Goal: Task Accomplishment & Management: Manage account settings

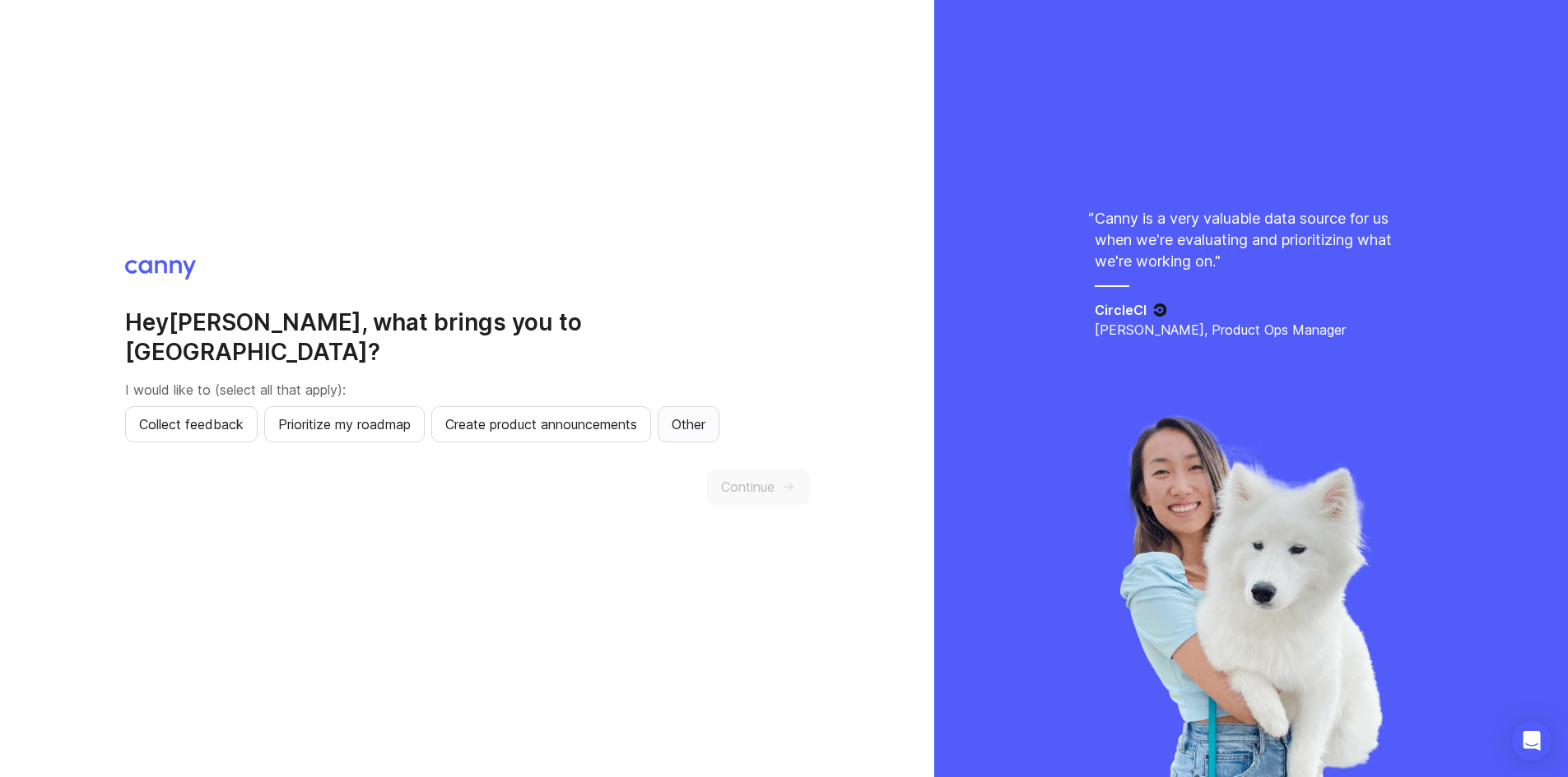
click at [709, 407] on button "Other" at bounding box center [689, 424] width 62 height 36
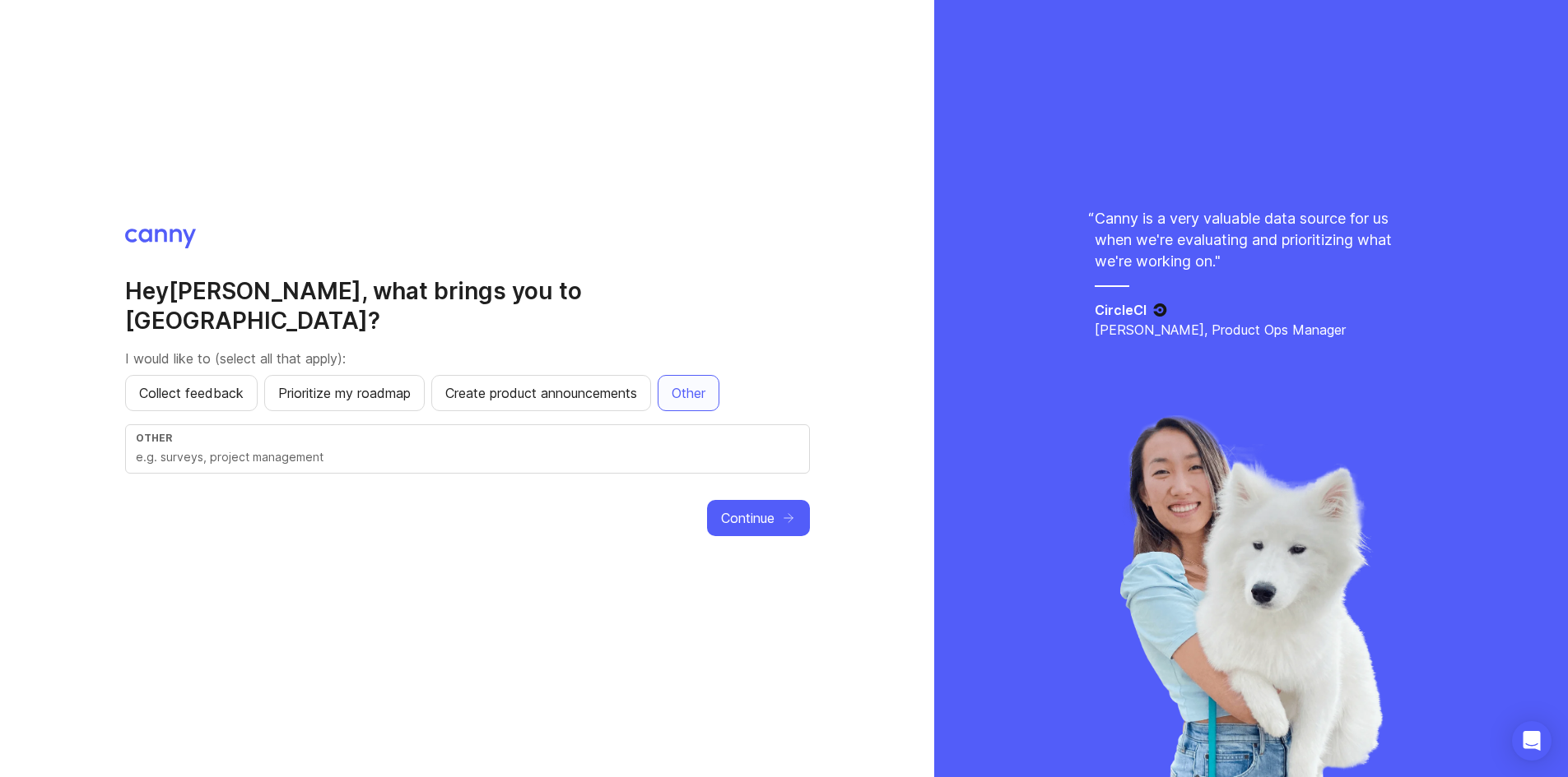
click at [658, 449] on input "text" at bounding box center [468, 457] width 664 height 18
click at [293, 449] on input "sort my feedback with AI" at bounding box center [468, 457] width 664 height 18
type input "sort my feedback with AI"
click at [763, 514] on button "Continue" at bounding box center [759, 518] width 103 height 36
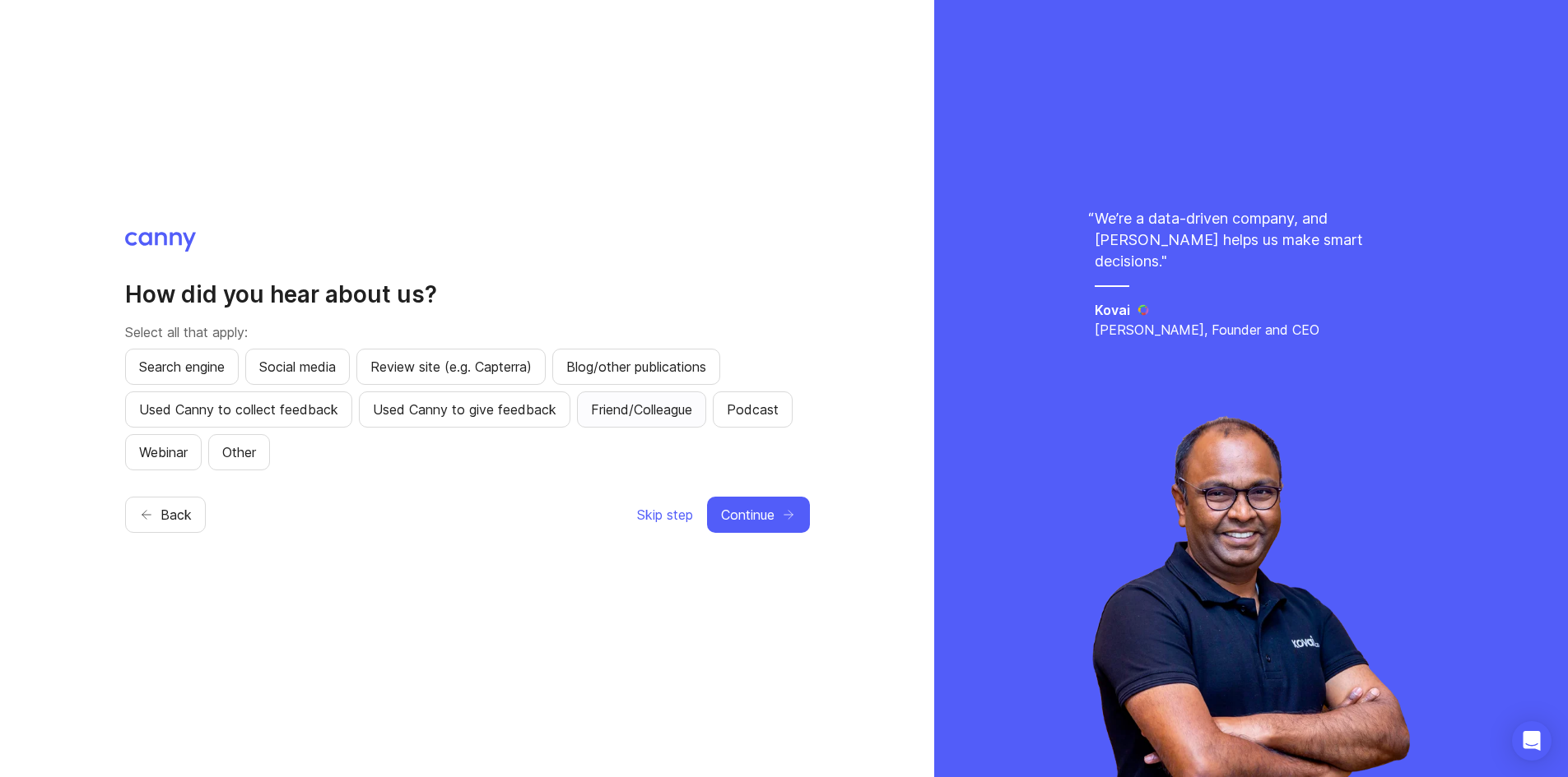
click at [618, 408] on span "Friend/Colleague" at bounding box center [641, 409] width 101 height 20
click at [750, 515] on span "Continue" at bounding box center [748, 515] width 53 height 20
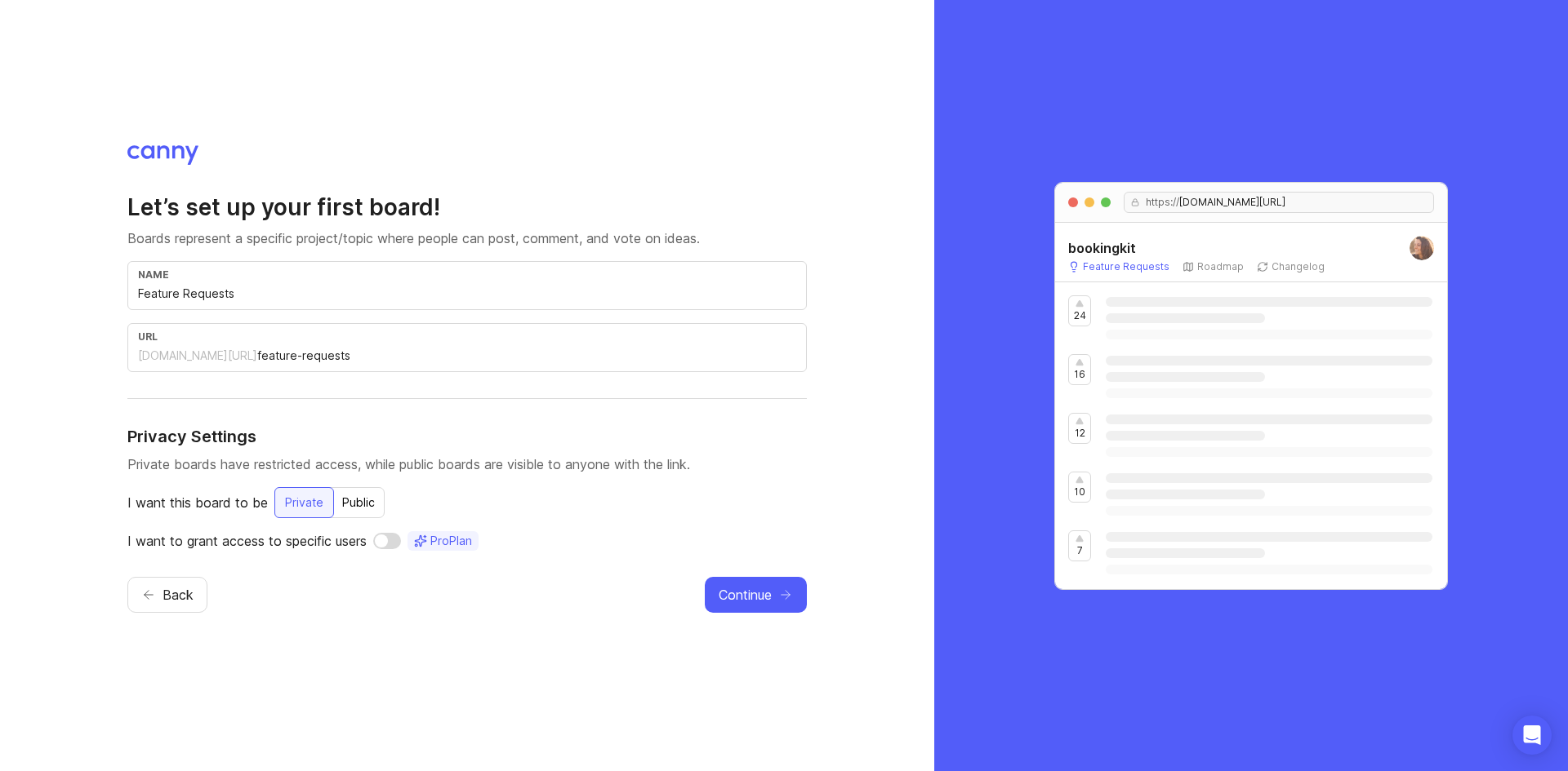
click at [353, 502] on div "Public" at bounding box center [358, 503] width 52 height 30
click at [750, 596] on span "Continue" at bounding box center [745, 594] width 53 height 19
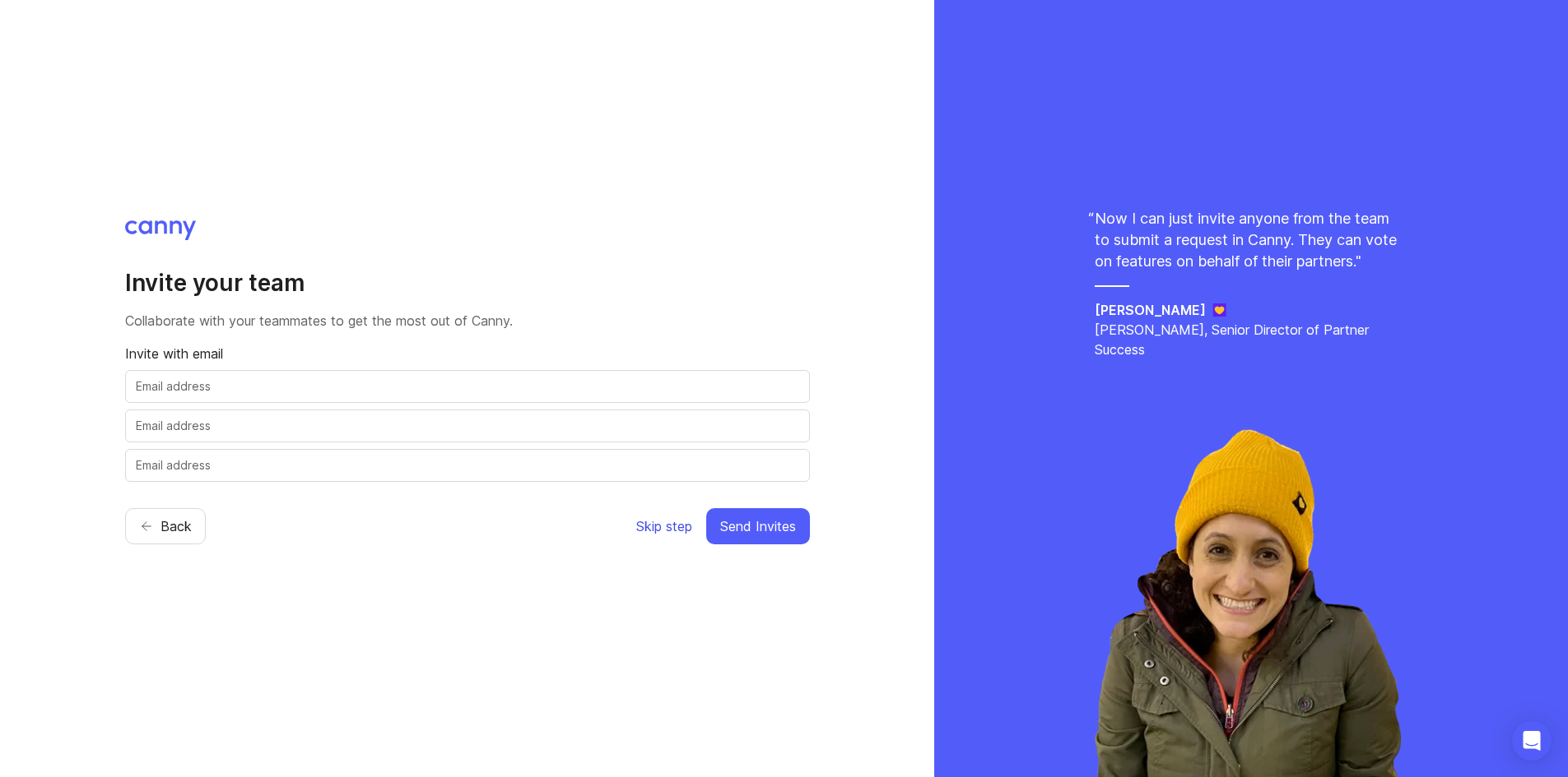
click at [666, 529] on span "Skip step" at bounding box center [665, 526] width 56 height 20
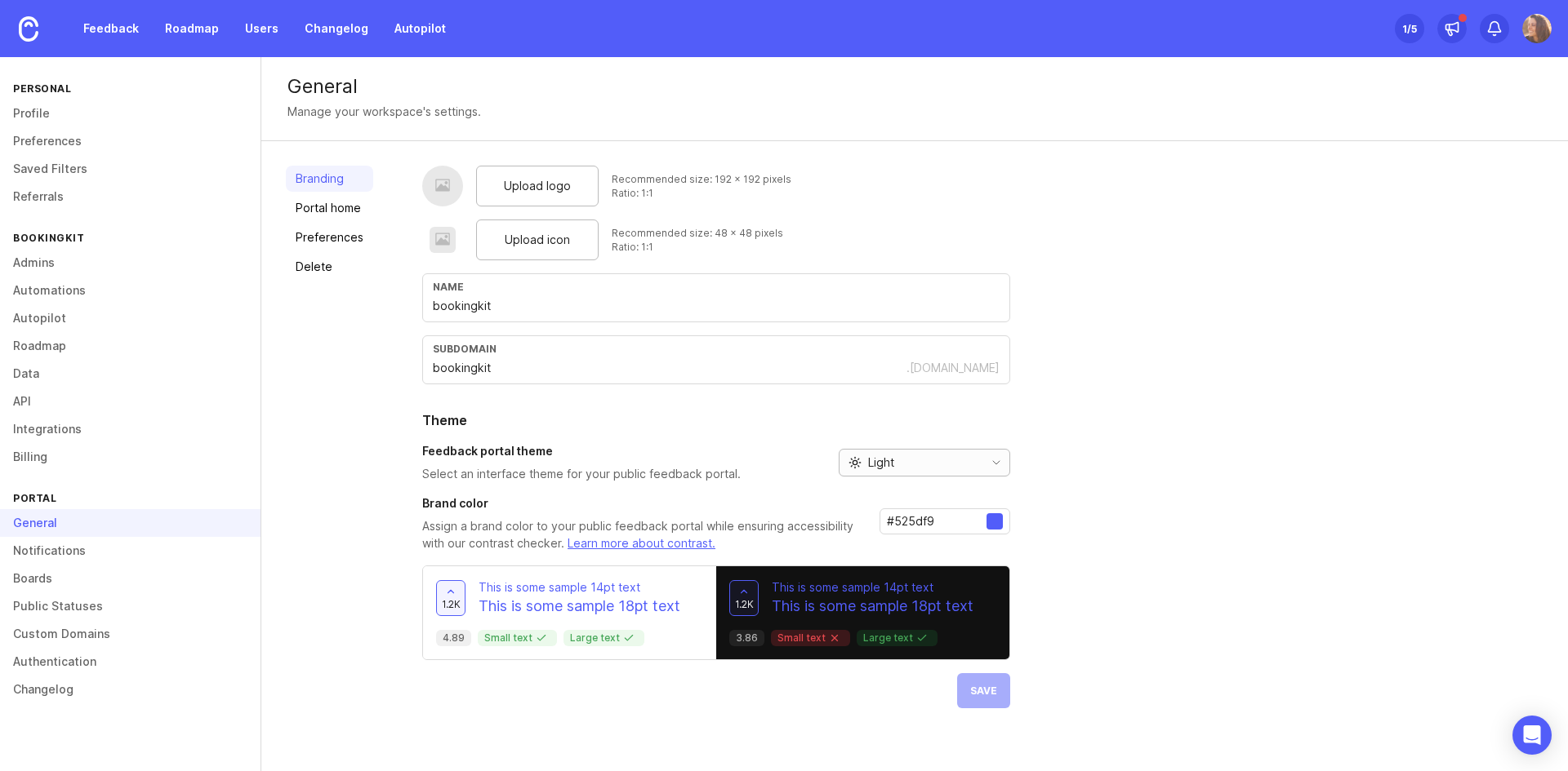
click at [971, 459] on div "Light" at bounding box center [911, 463] width 144 height 26
click at [956, 545] on li "Dark" at bounding box center [922, 548] width 169 height 27
click at [983, 695] on span "Save" at bounding box center [984, 690] width 27 height 12
click at [45, 118] on link "Profile" at bounding box center [130, 114] width 260 height 28
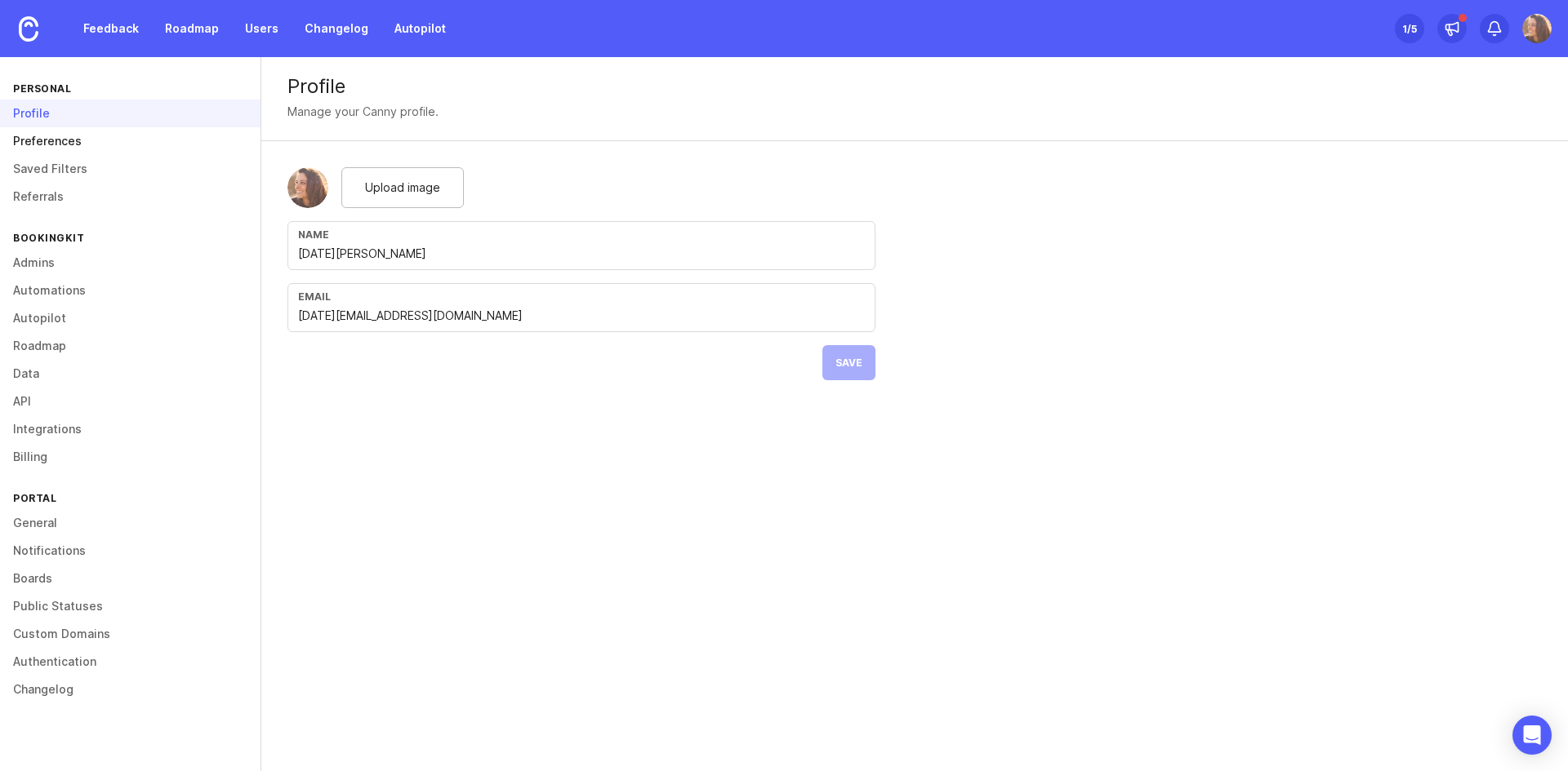
click at [58, 140] on link "Preferences" at bounding box center [130, 142] width 260 height 28
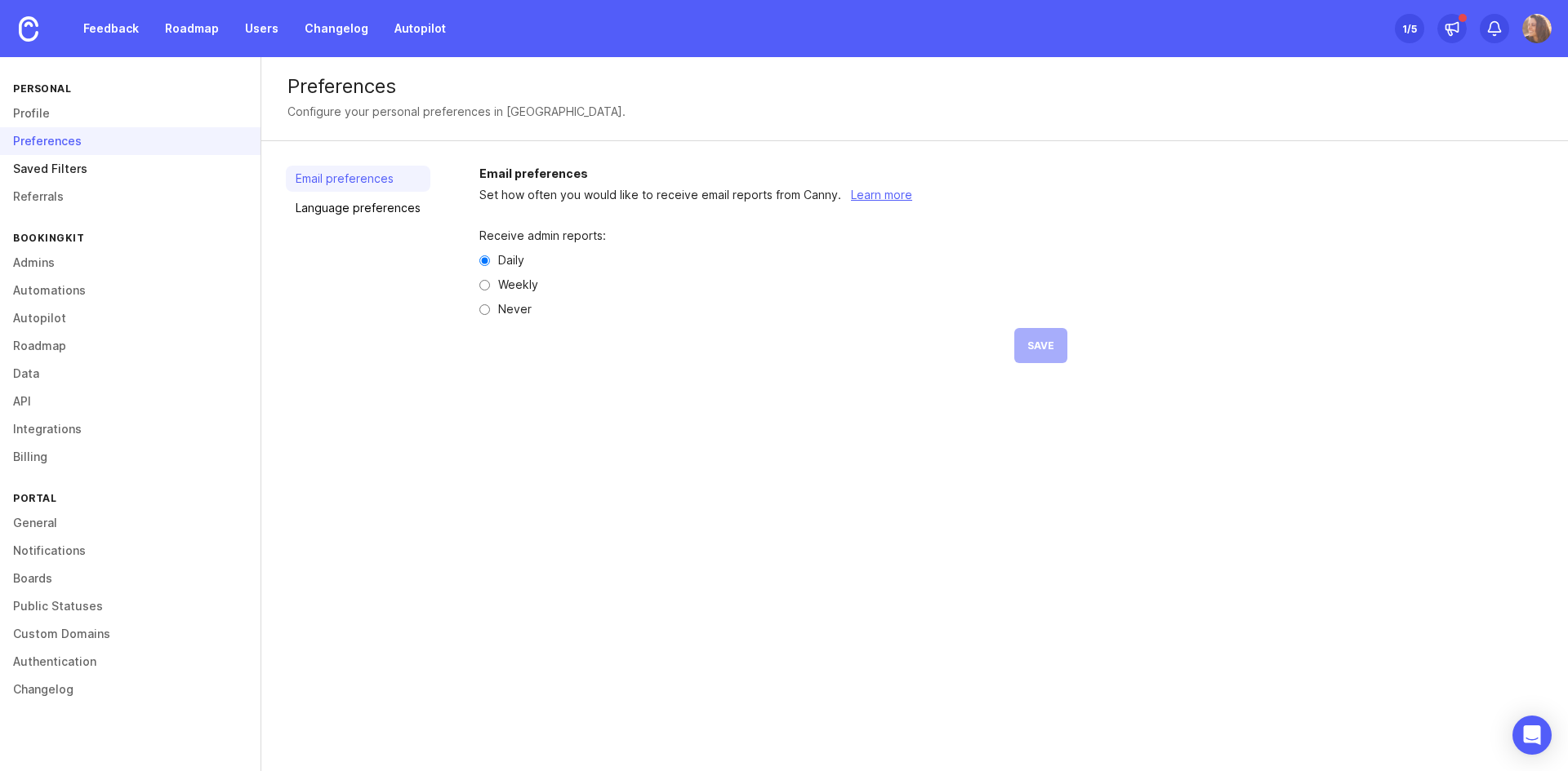
click at [67, 166] on link "Saved Filters" at bounding box center [130, 169] width 260 height 28
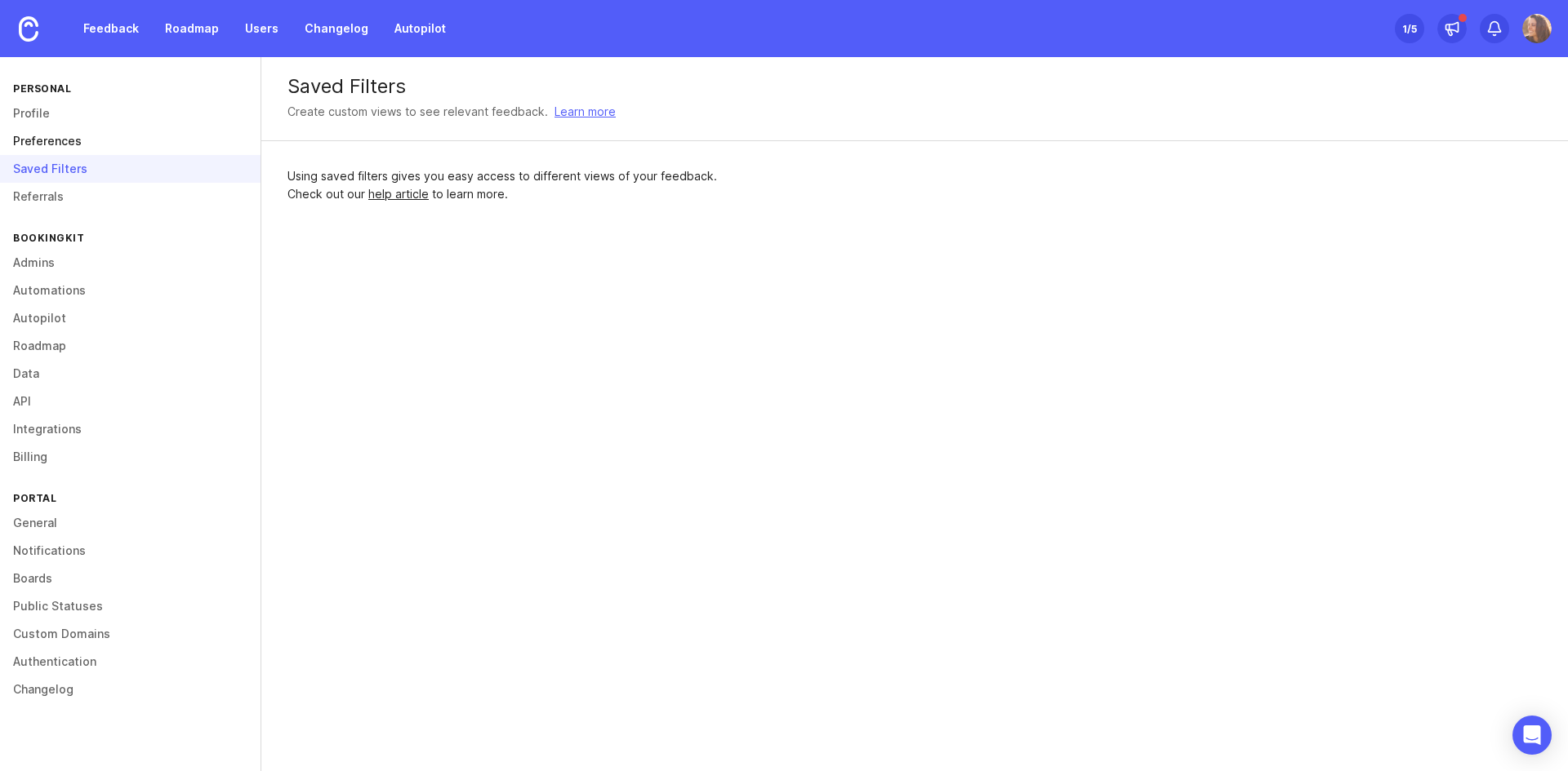
click at [75, 138] on link "Preferences" at bounding box center [130, 142] width 260 height 28
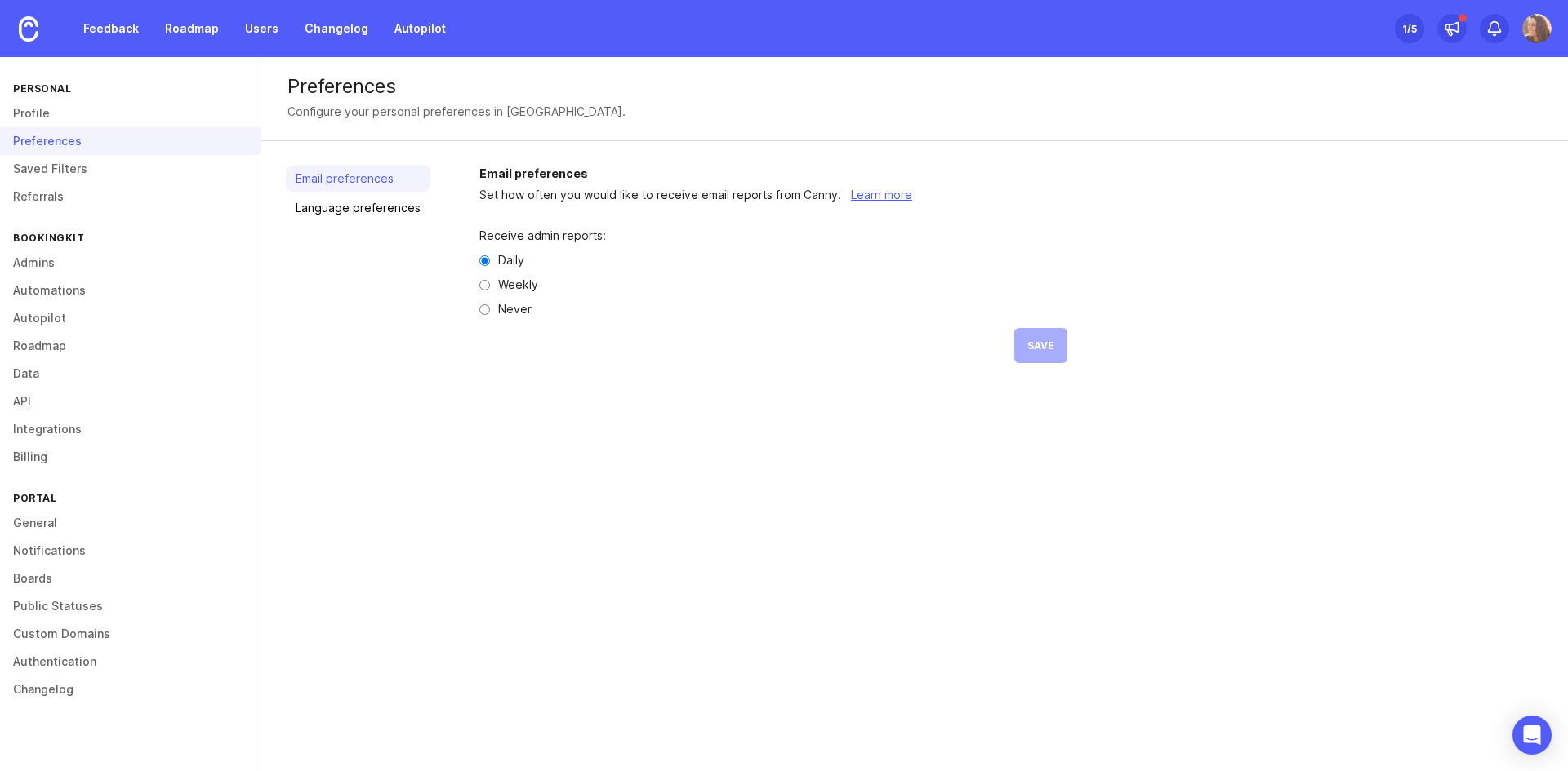
click at [508, 308] on label "Never" at bounding box center [515, 309] width 33 height 11
click at [490, 308] on input "Never" at bounding box center [484, 309] width 10 height 10
radio input "true"
click at [1034, 353] on button "Save" at bounding box center [1040, 346] width 53 height 35
click at [37, 109] on link "Profile" at bounding box center [130, 114] width 260 height 28
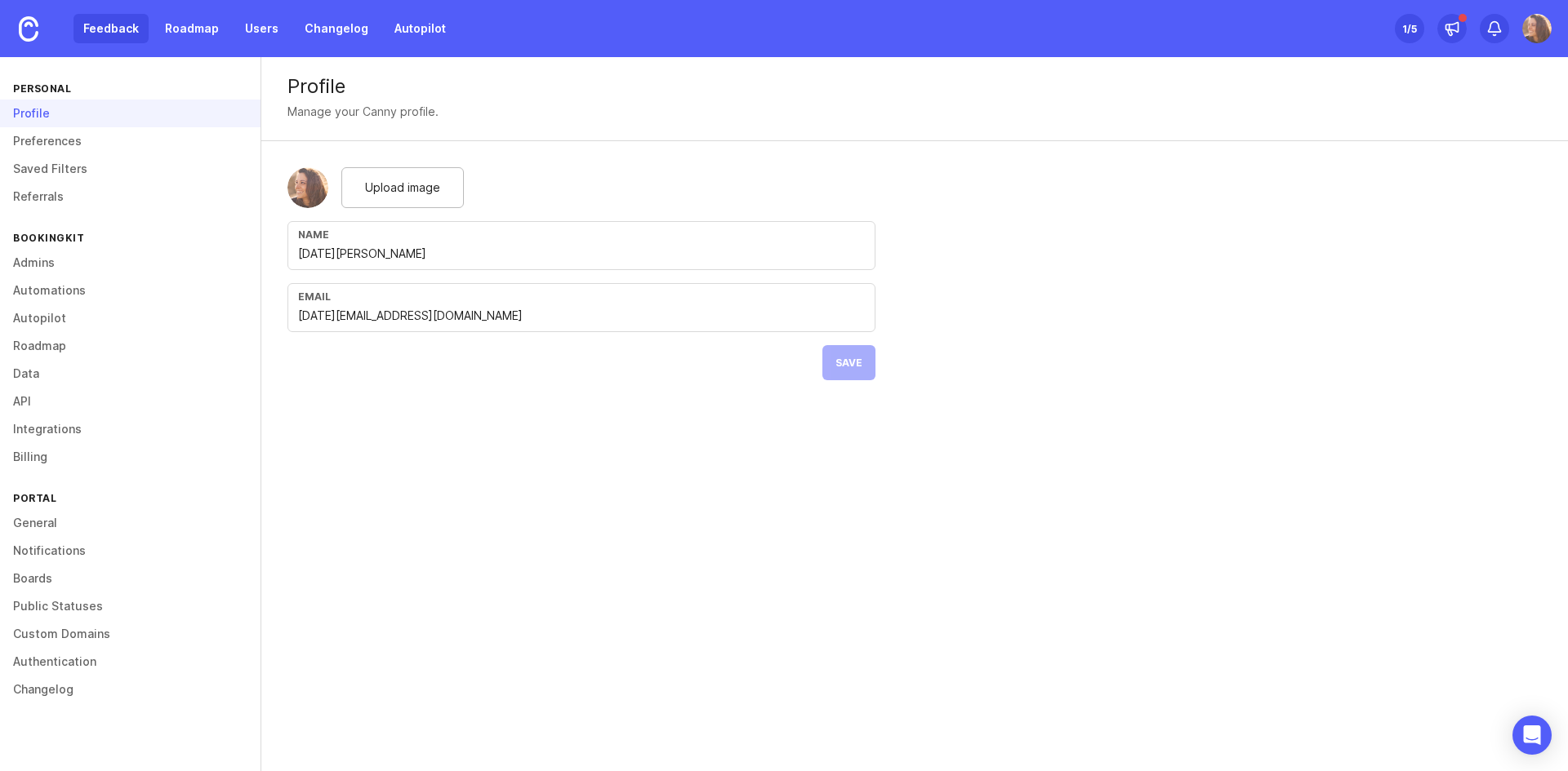
click at [124, 28] on link "Feedback" at bounding box center [110, 29] width 75 height 30
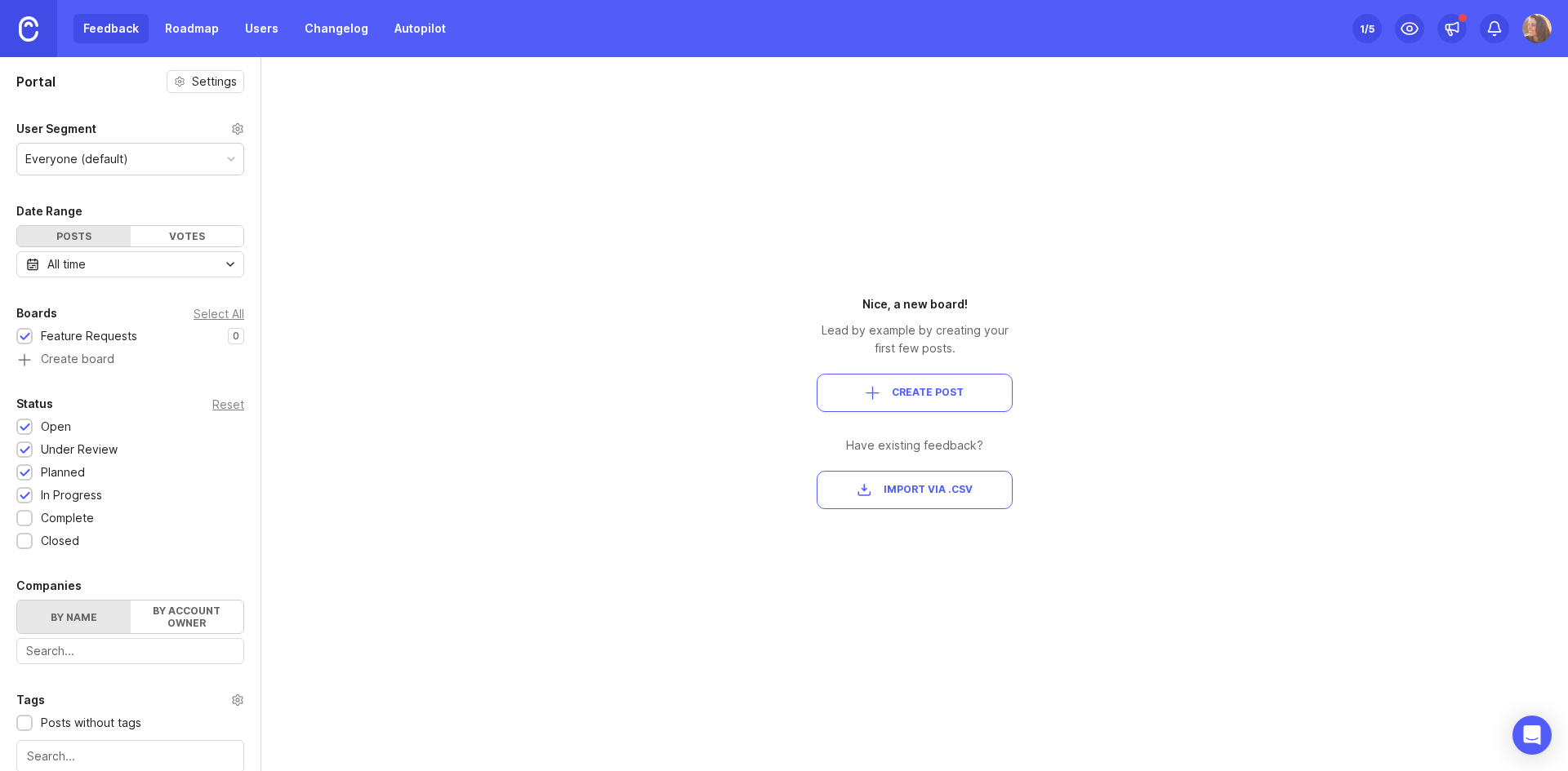
click at [22, 25] on img at bounding box center [28, 29] width 19 height 25
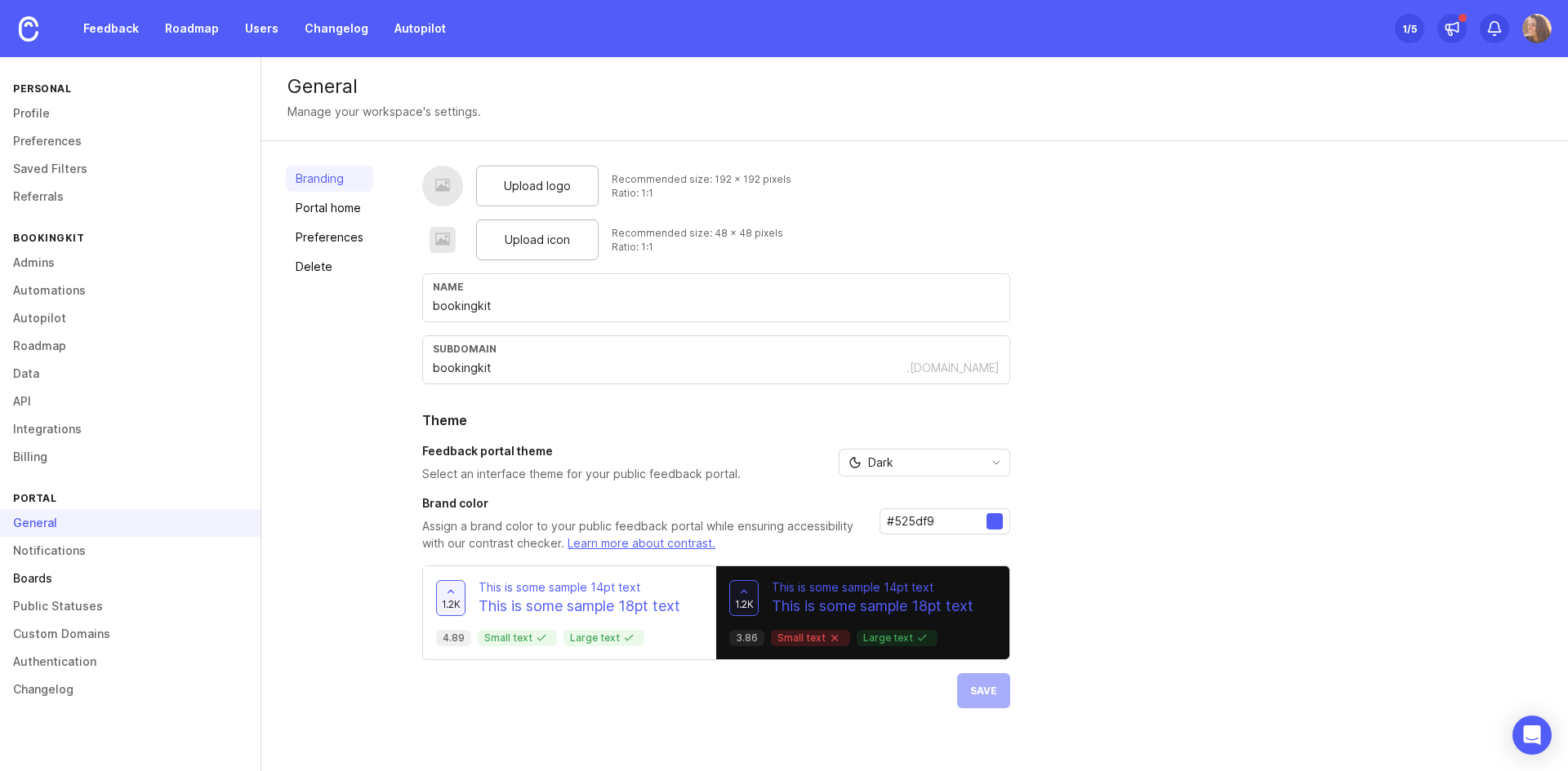
click at [71, 575] on link "Boards" at bounding box center [130, 578] width 260 height 28
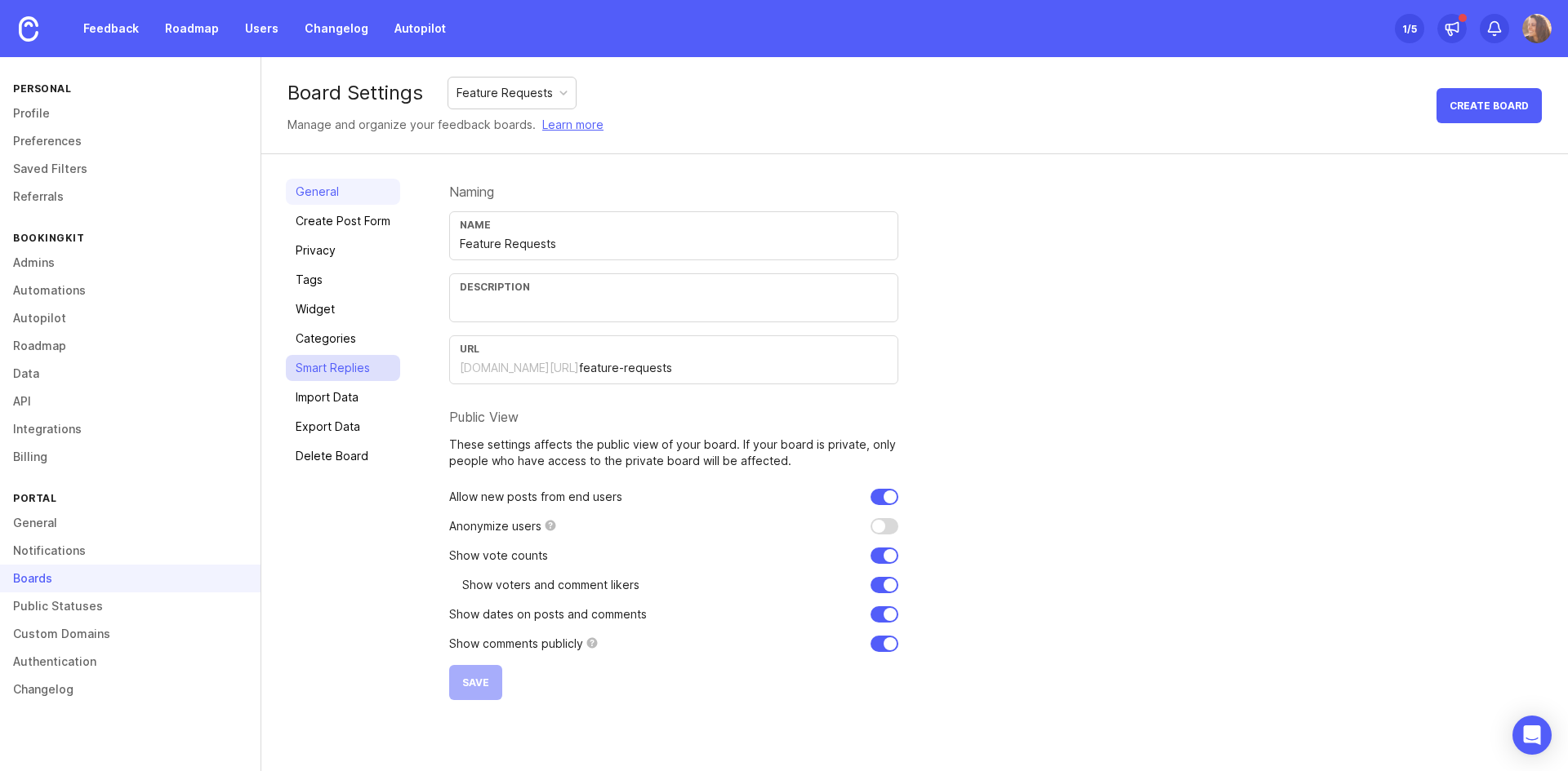
click at [349, 370] on link "Smart Replies" at bounding box center [343, 368] width 114 height 26
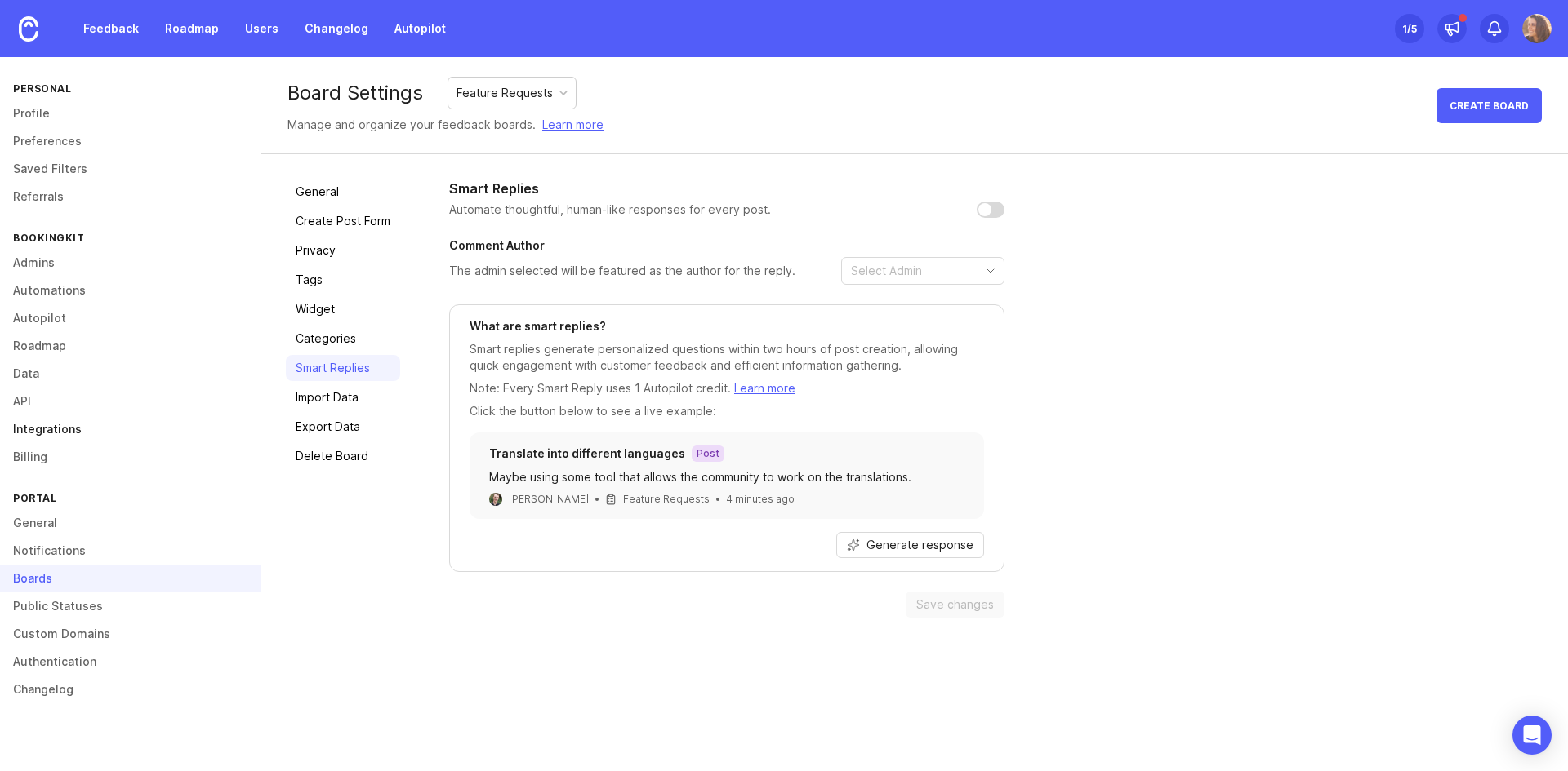
click at [60, 434] on link "Integrations" at bounding box center [130, 429] width 260 height 28
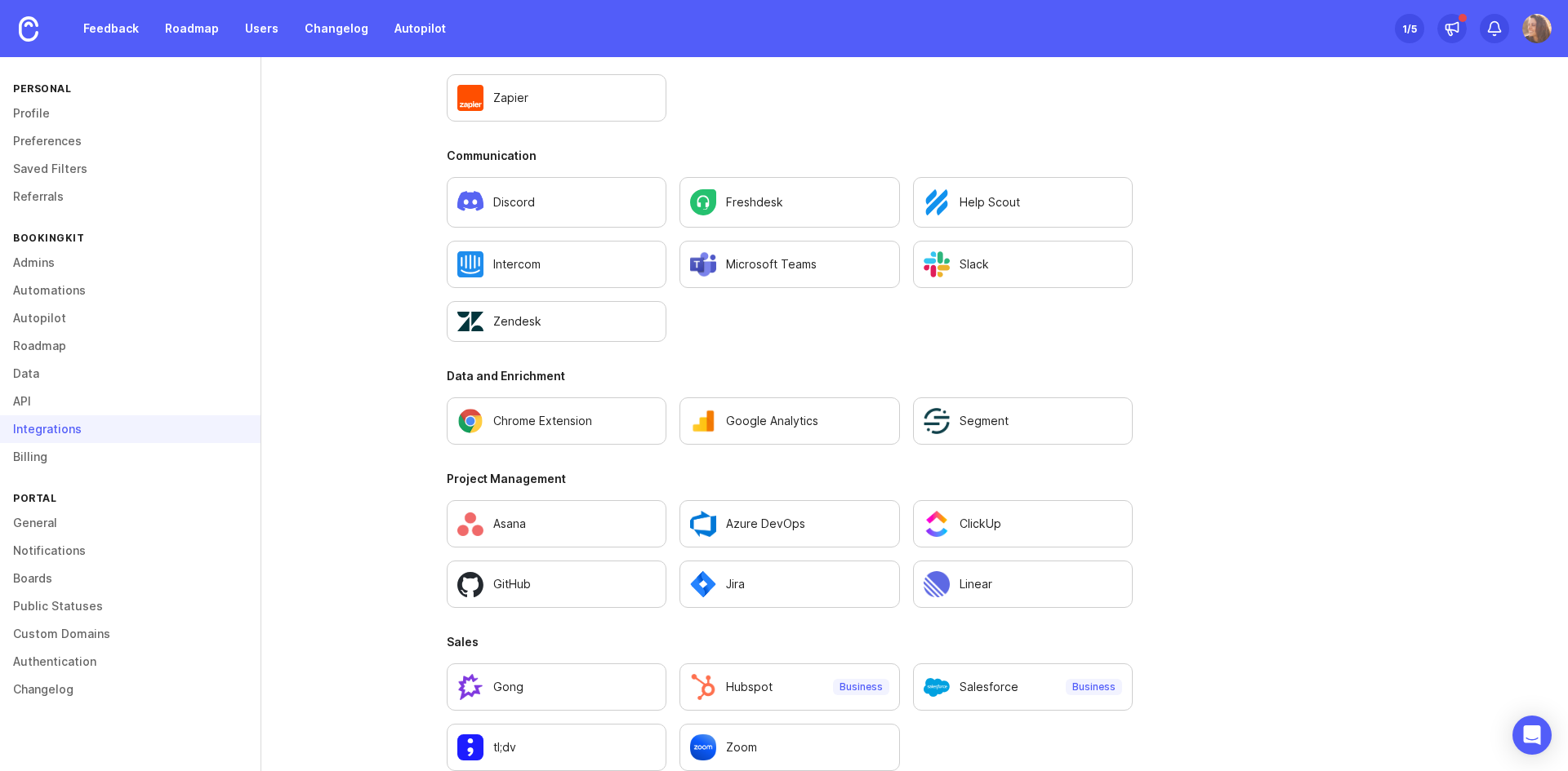
scroll to position [972, 0]
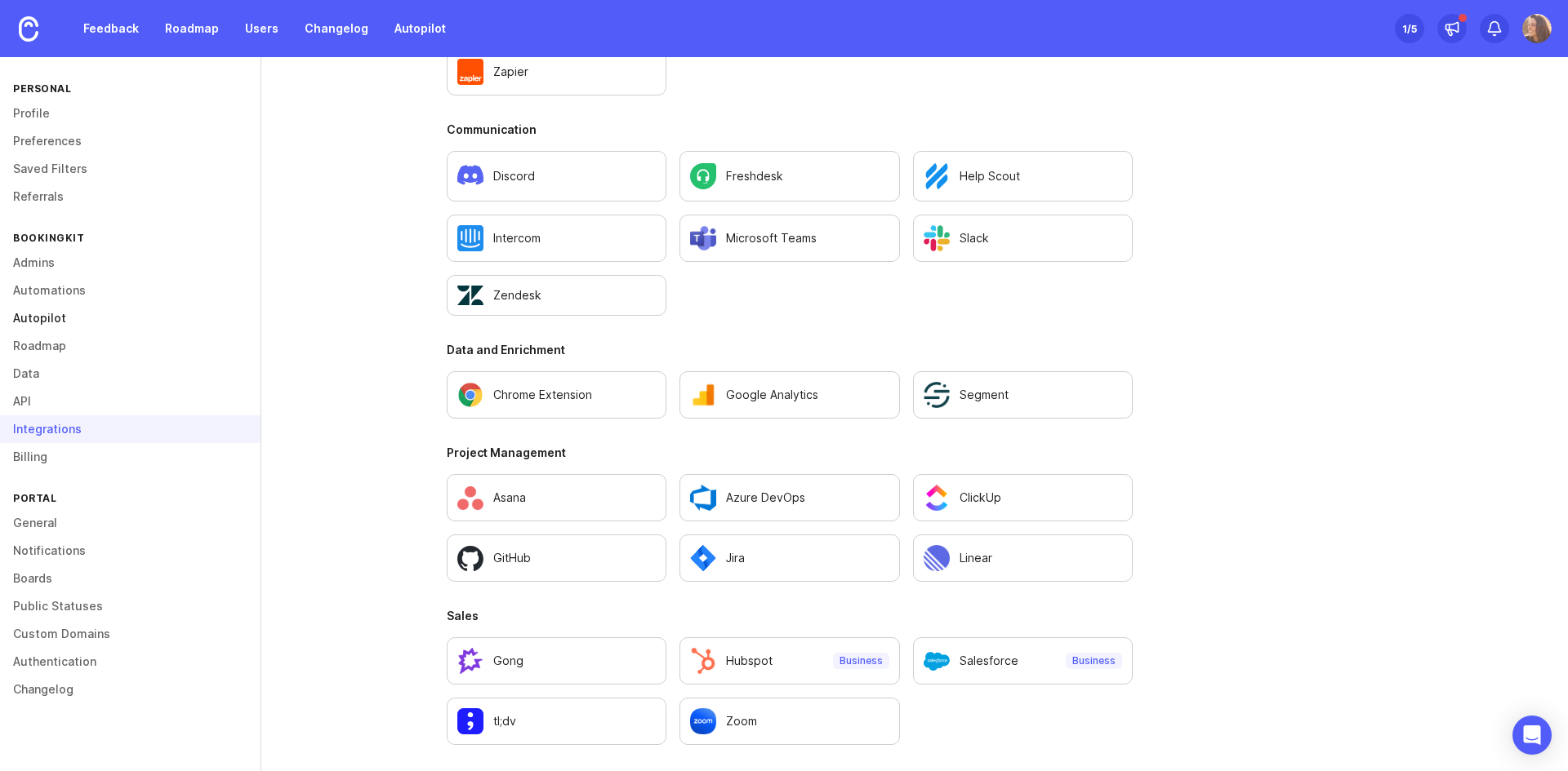
click at [43, 318] on link "Autopilot" at bounding box center [130, 318] width 260 height 28
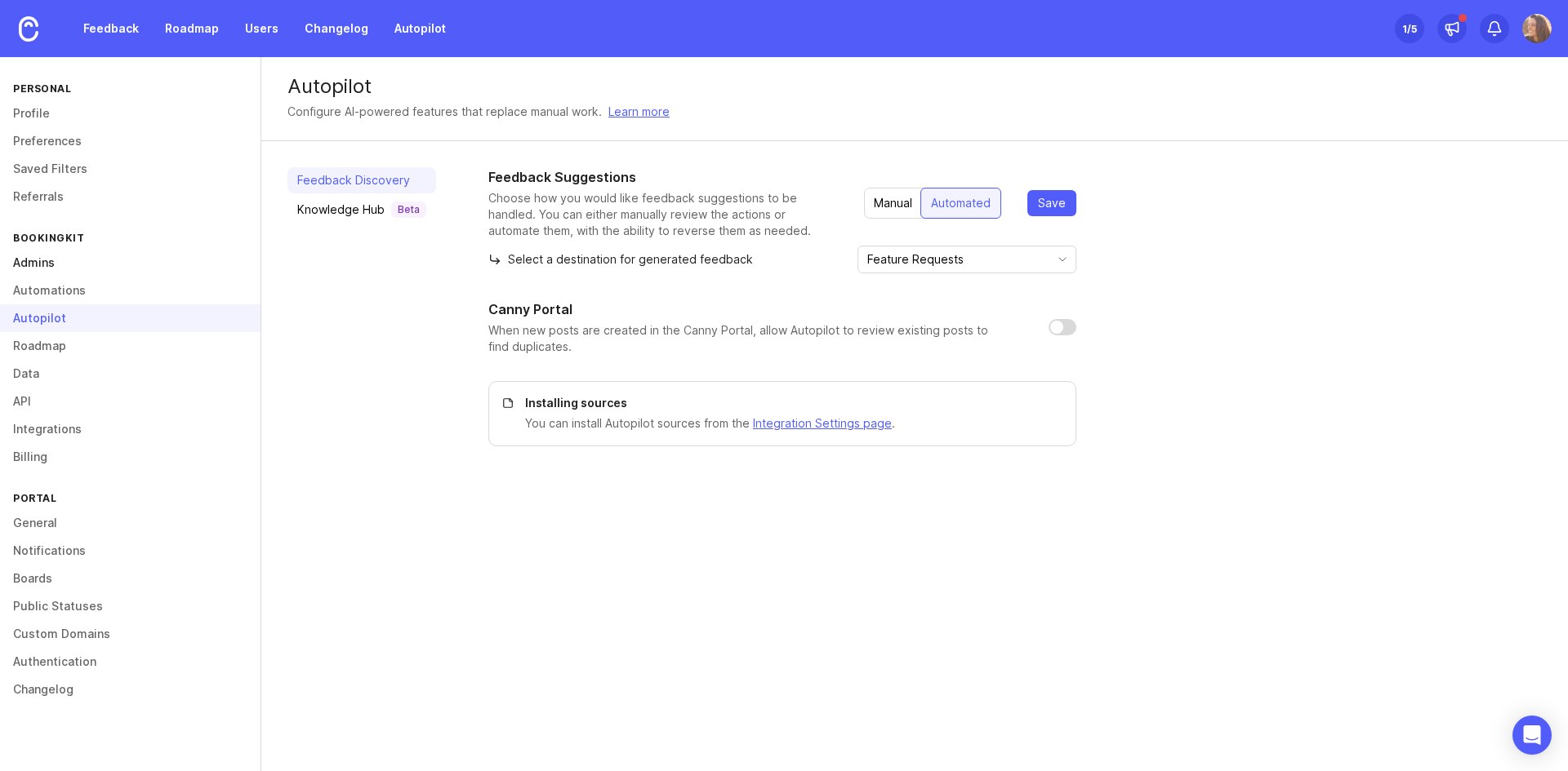
click at [49, 258] on link "Admins" at bounding box center [130, 263] width 260 height 28
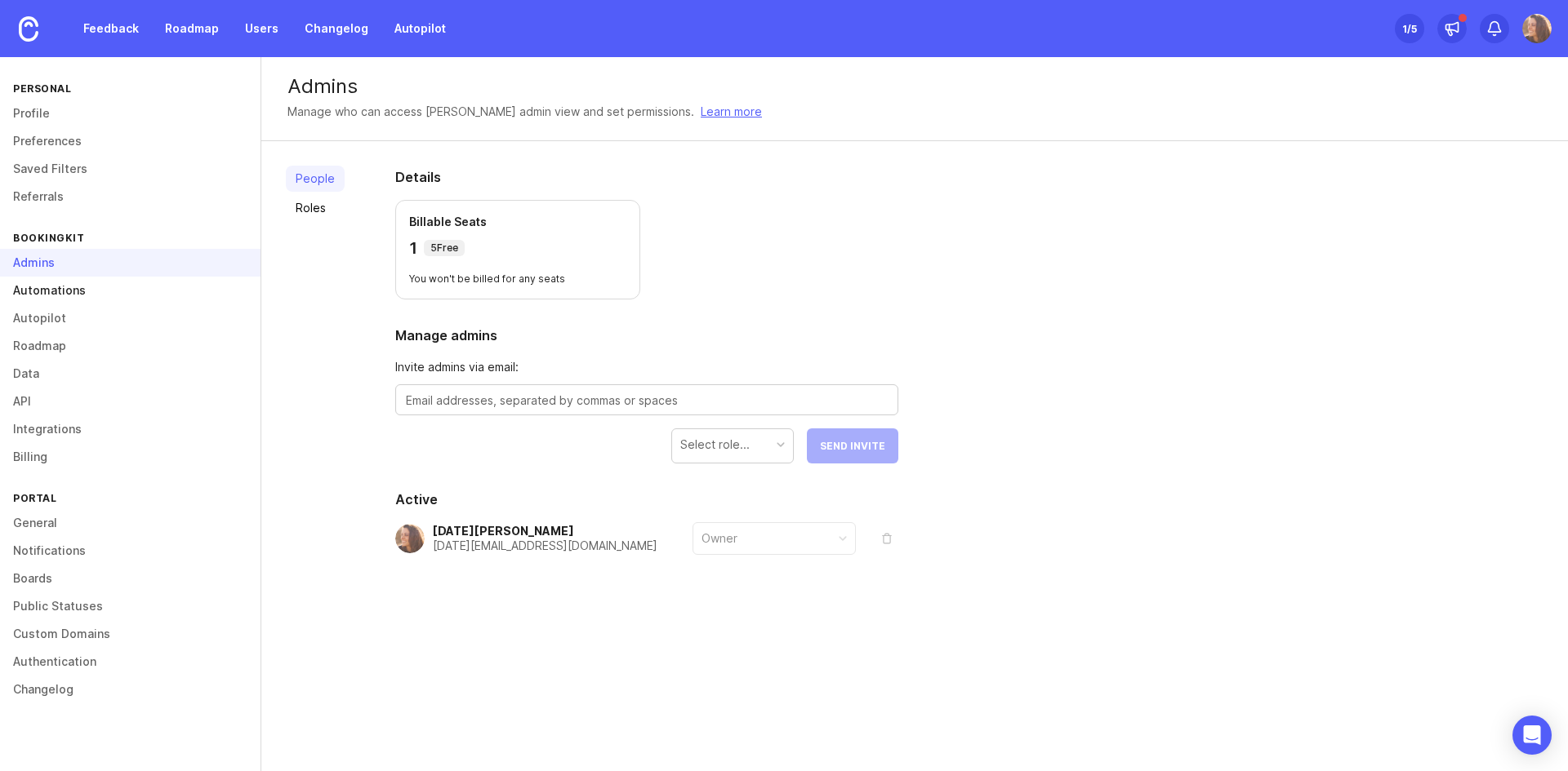
click at [56, 293] on link "Automations" at bounding box center [130, 291] width 260 height 28
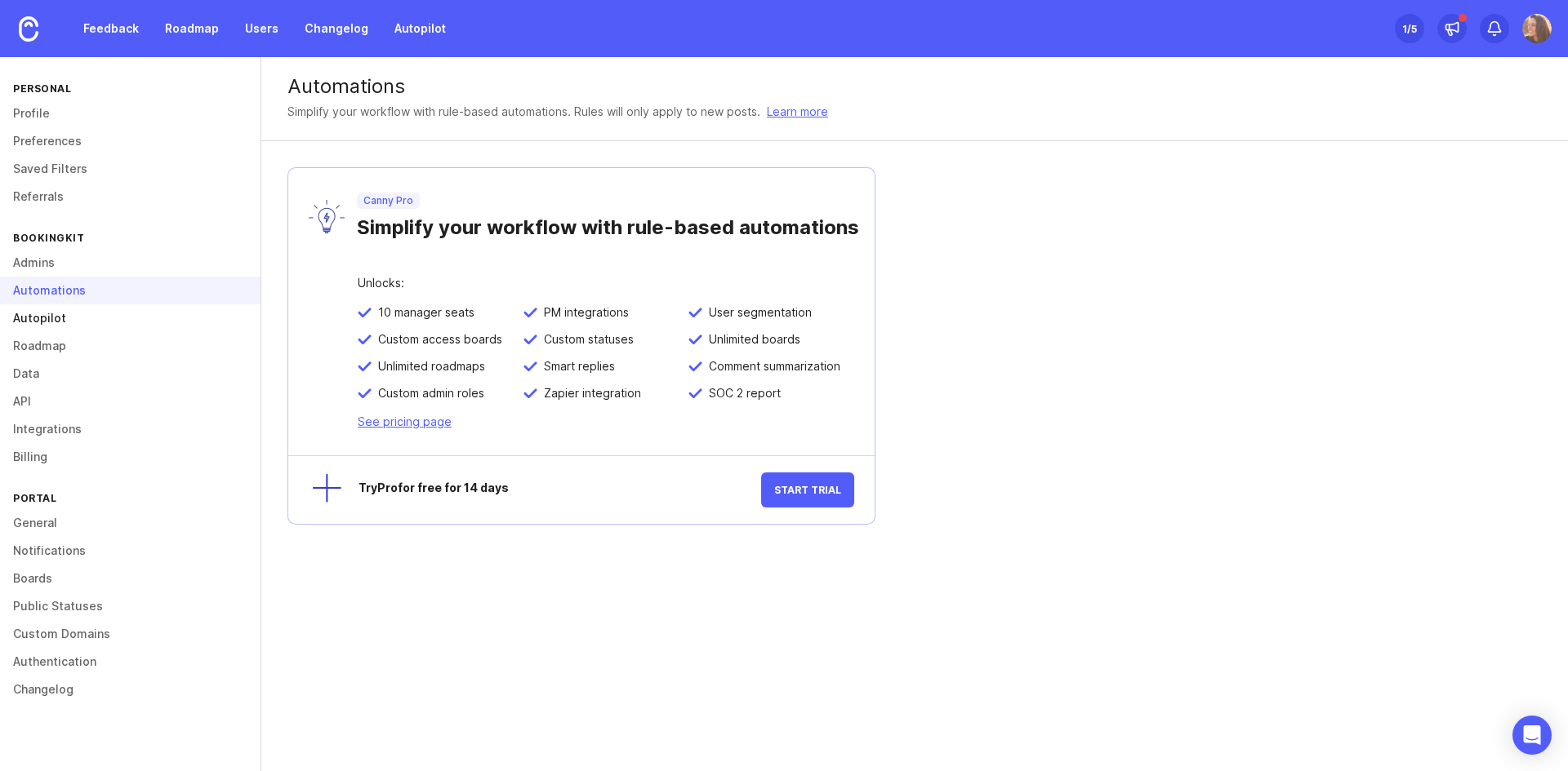
click at [67, 318] on link "Autopilot" at bounding box center [130, 318] width 260 height 28
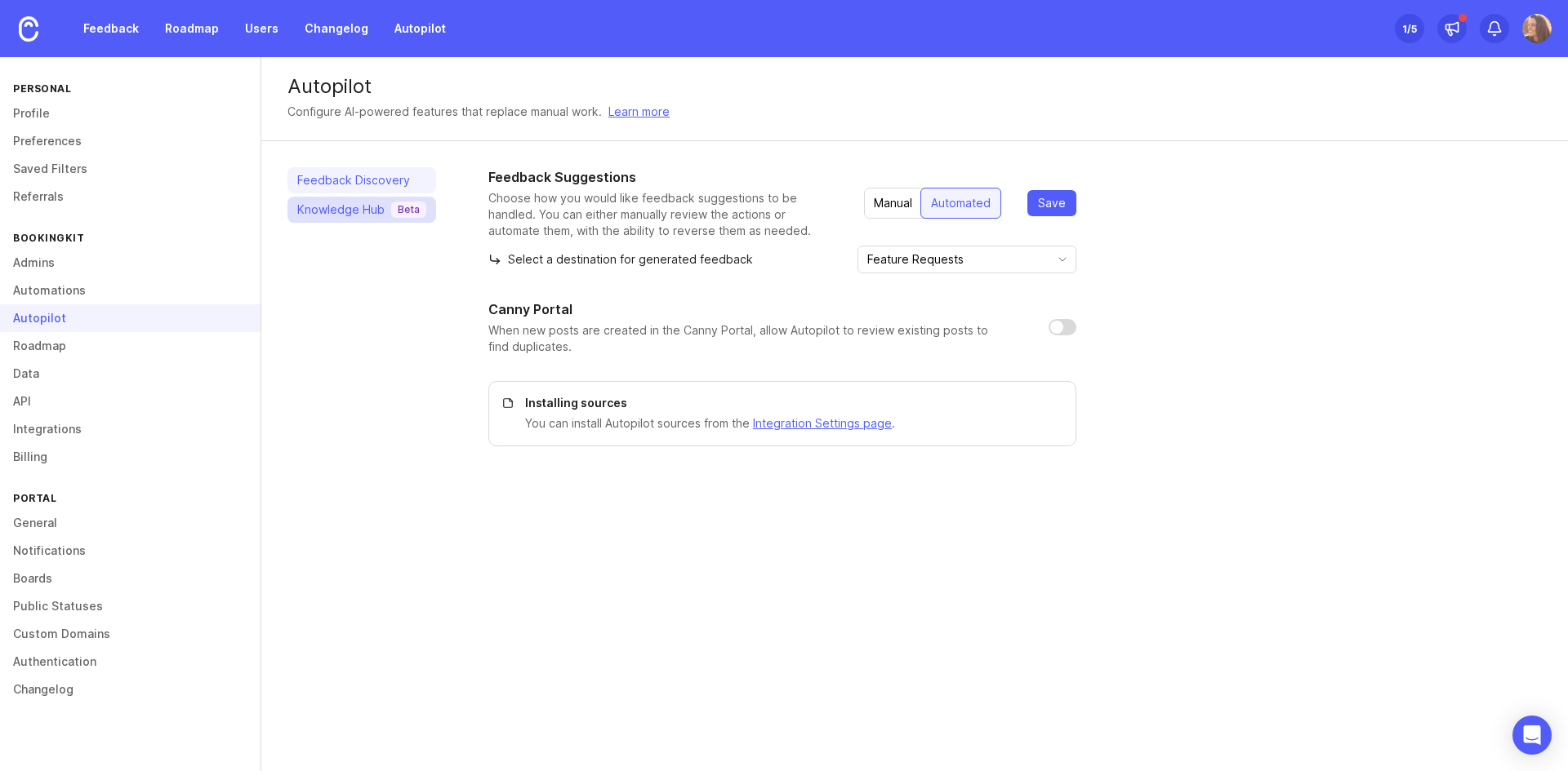
click at [381, 210] on div "Knowledge Hub Beta" at bounding box center [361, 210] width 129 height 17
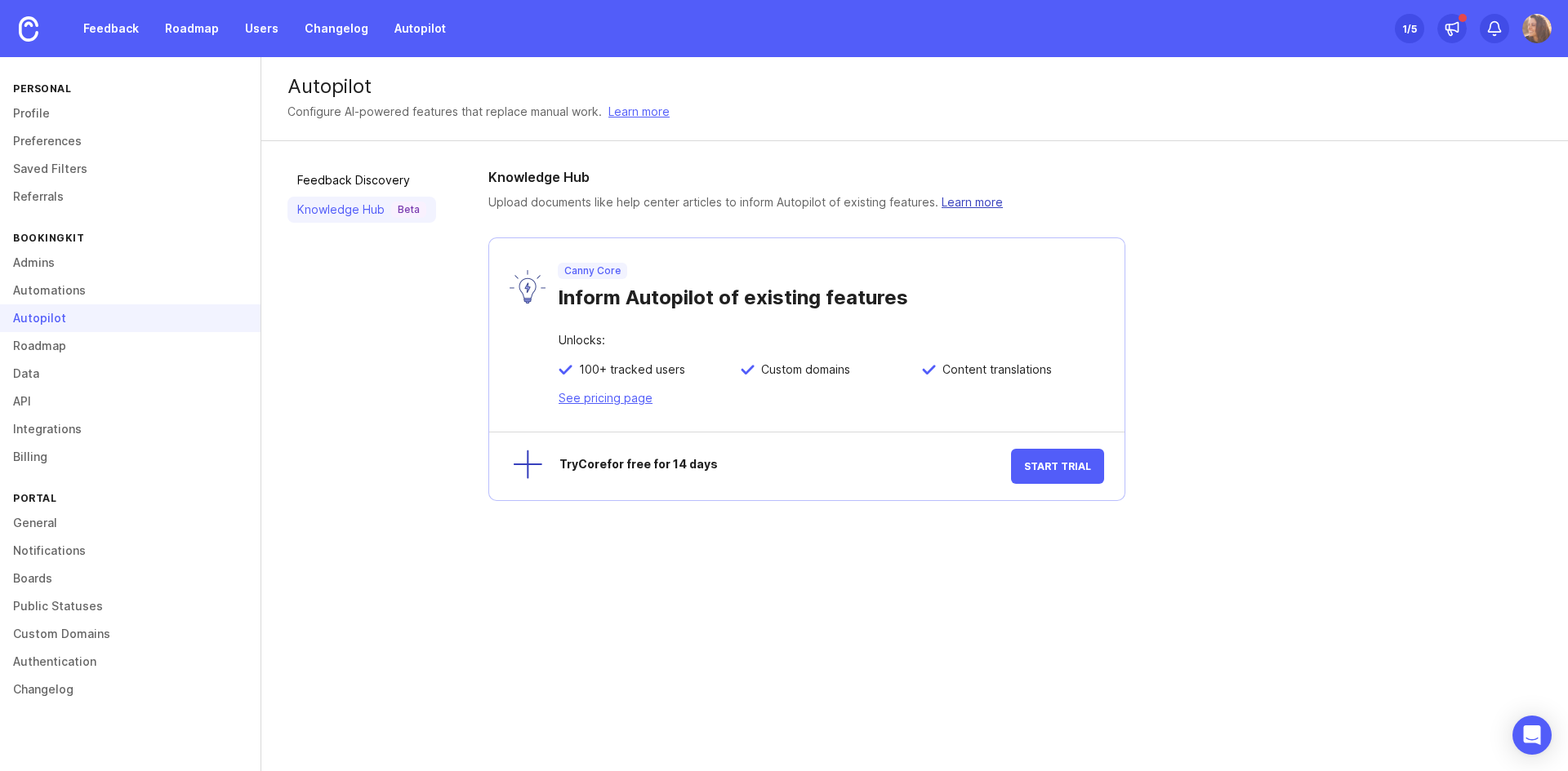
click at [969, 205] on link "Learn more" at bounding box center [972, 202] width 61 height 14
click at [362, 179] on link "Feedback Discovery" at bounding box center [361, 180] width 149 height 26
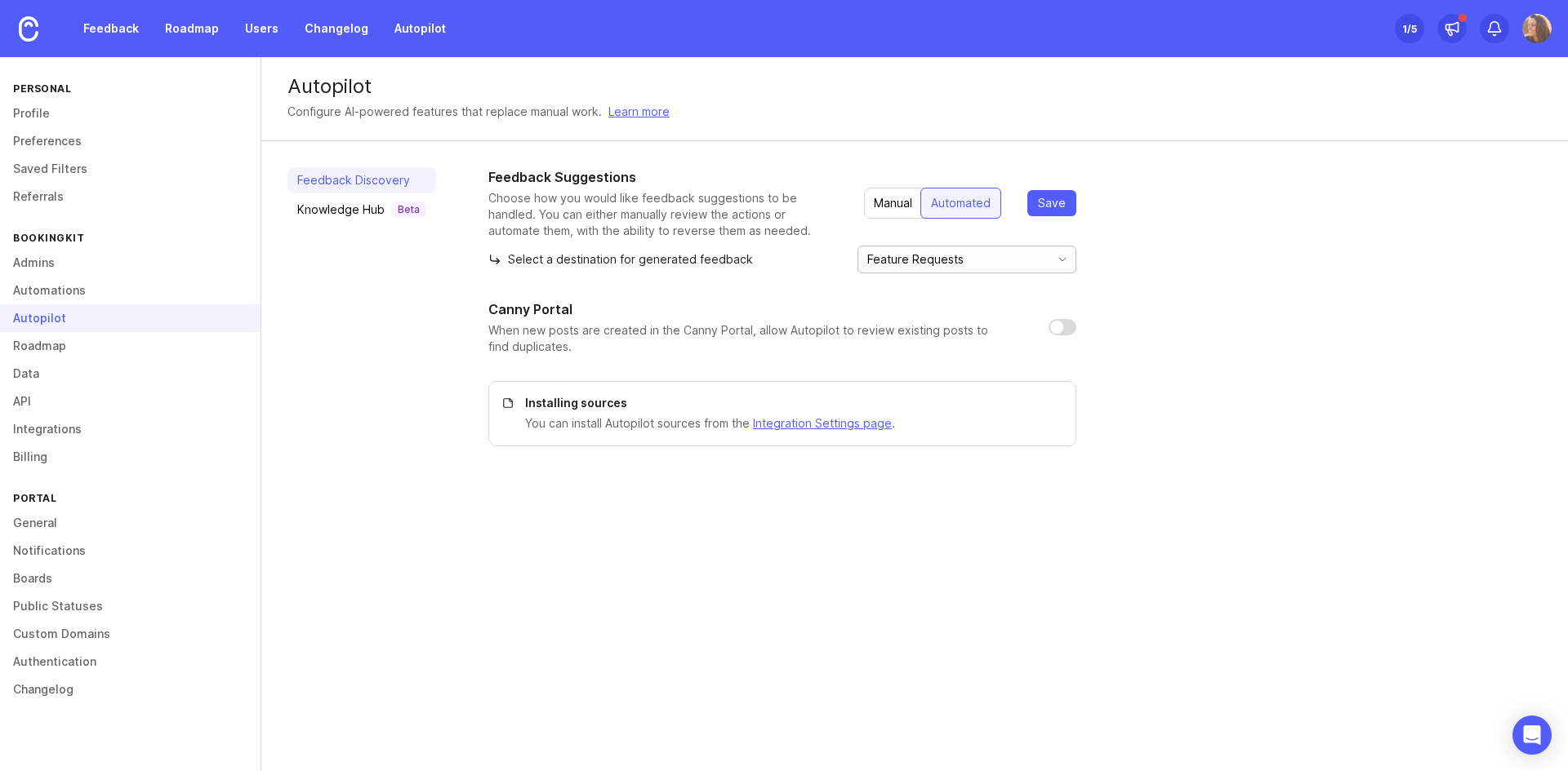
click at [1025, 262] on input "Feature Requests" at bounding box center [958, 259] width 181 height 18
click at [1222, 259] on div "Feedback Suggestions Choose how you would like feedback suggestions to be handl…" at bounding box center [1015, 307] width 1054 height 280
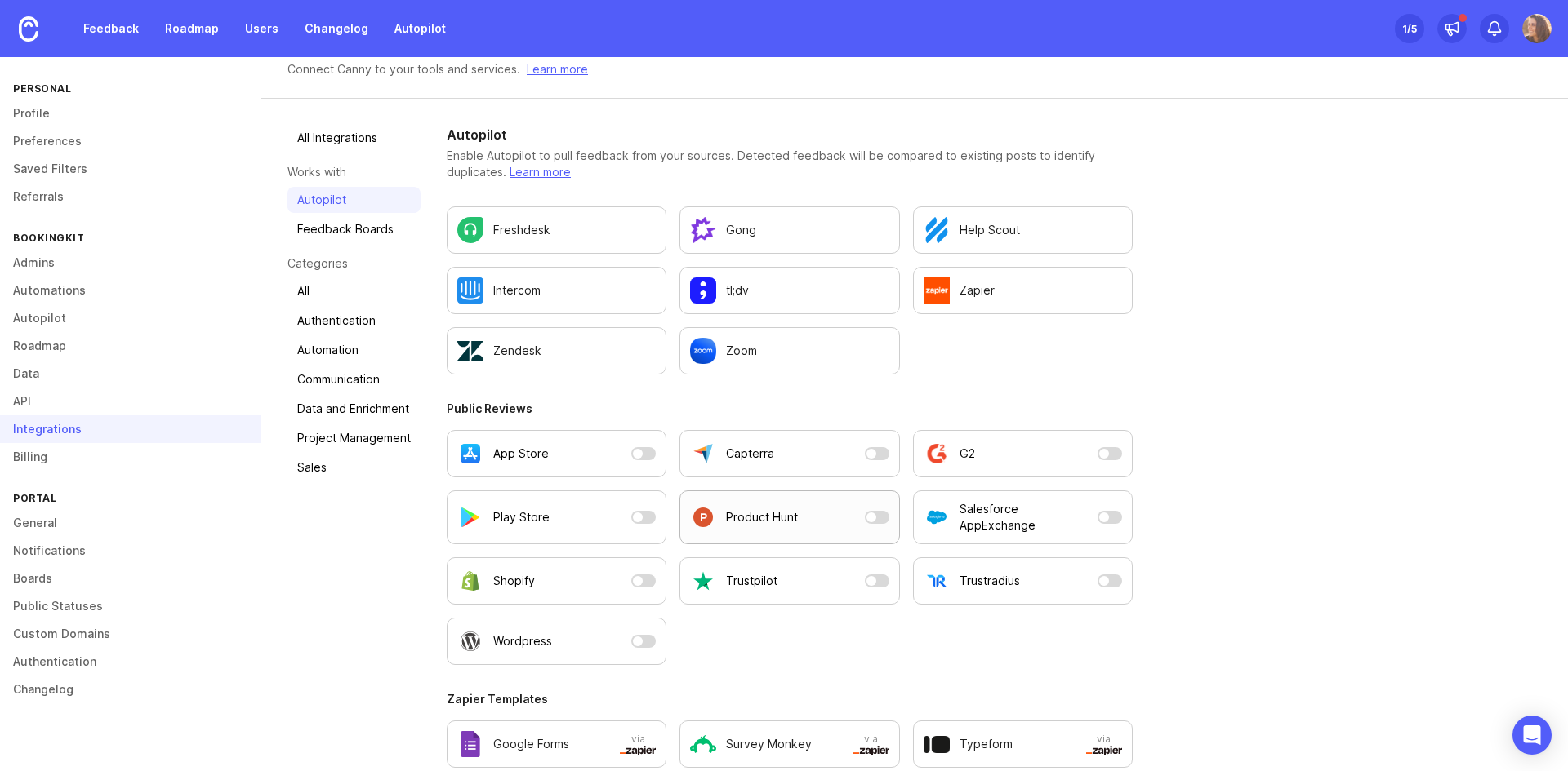
scroll to position [66, 0]
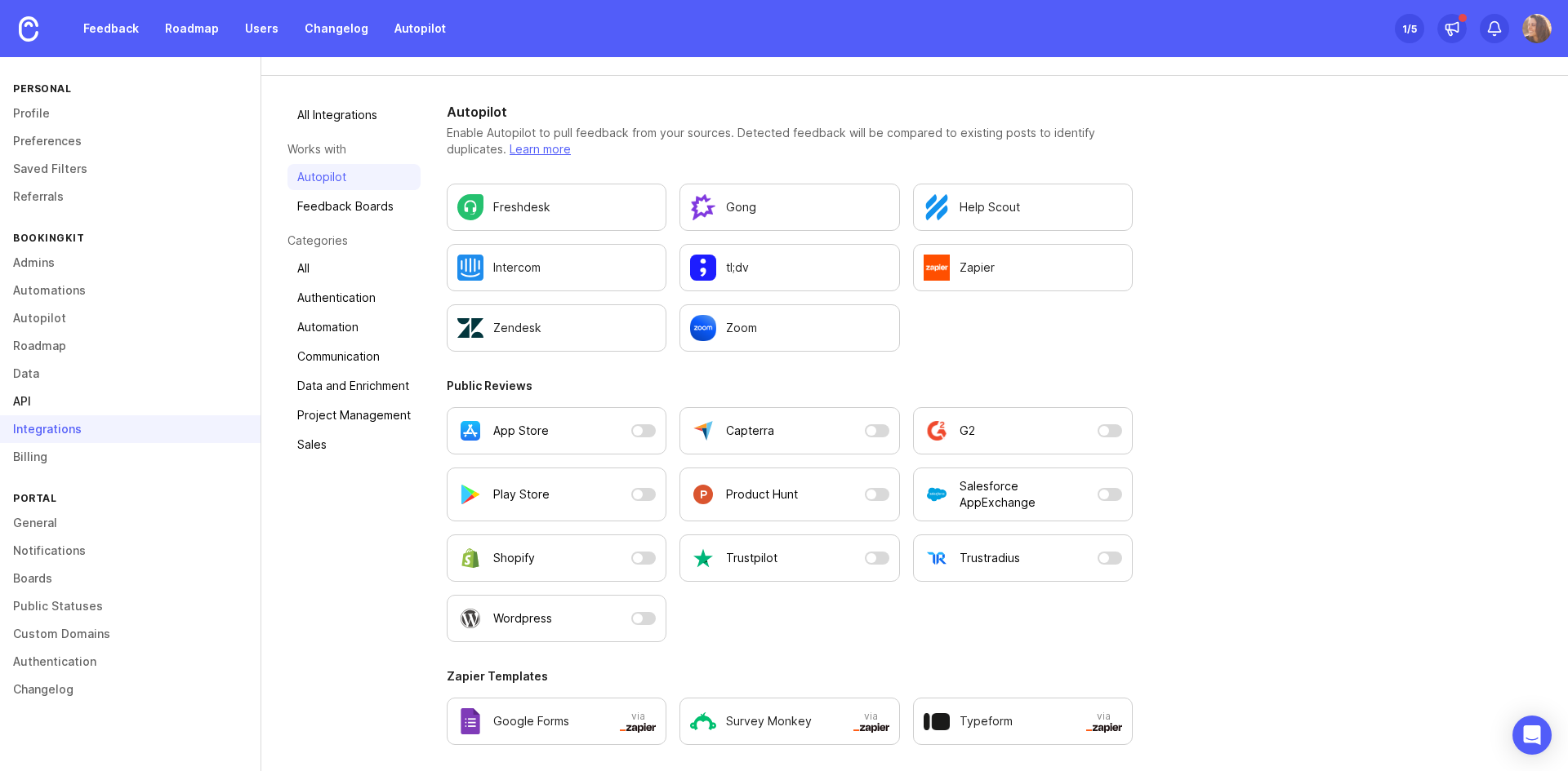
click at [38, 391] on link "API" at bounding box center [130, 402] width 260 height 28
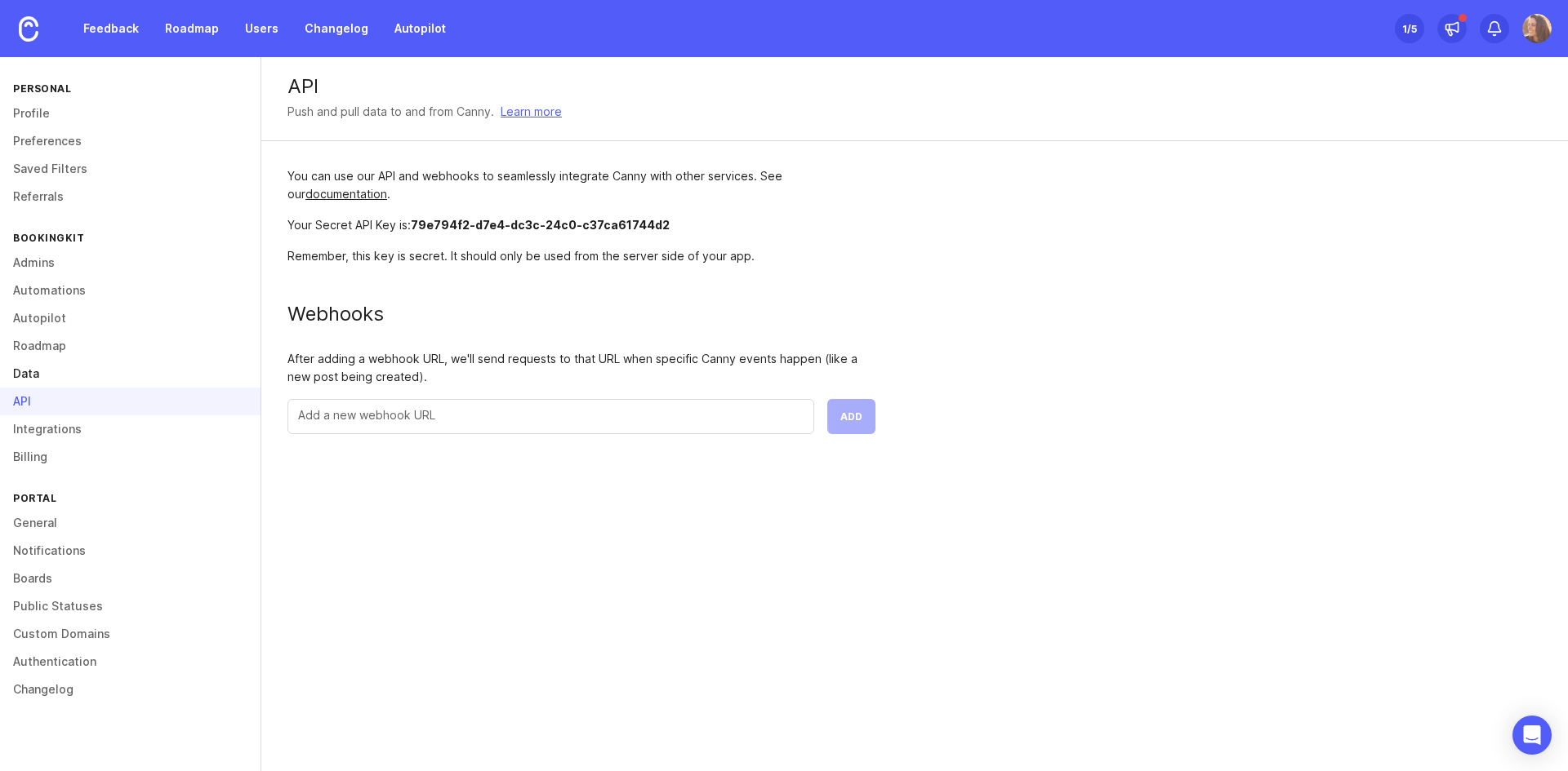
click at [44, 377] on link "Data" at bounding box center [130, 374] width 260 height 28
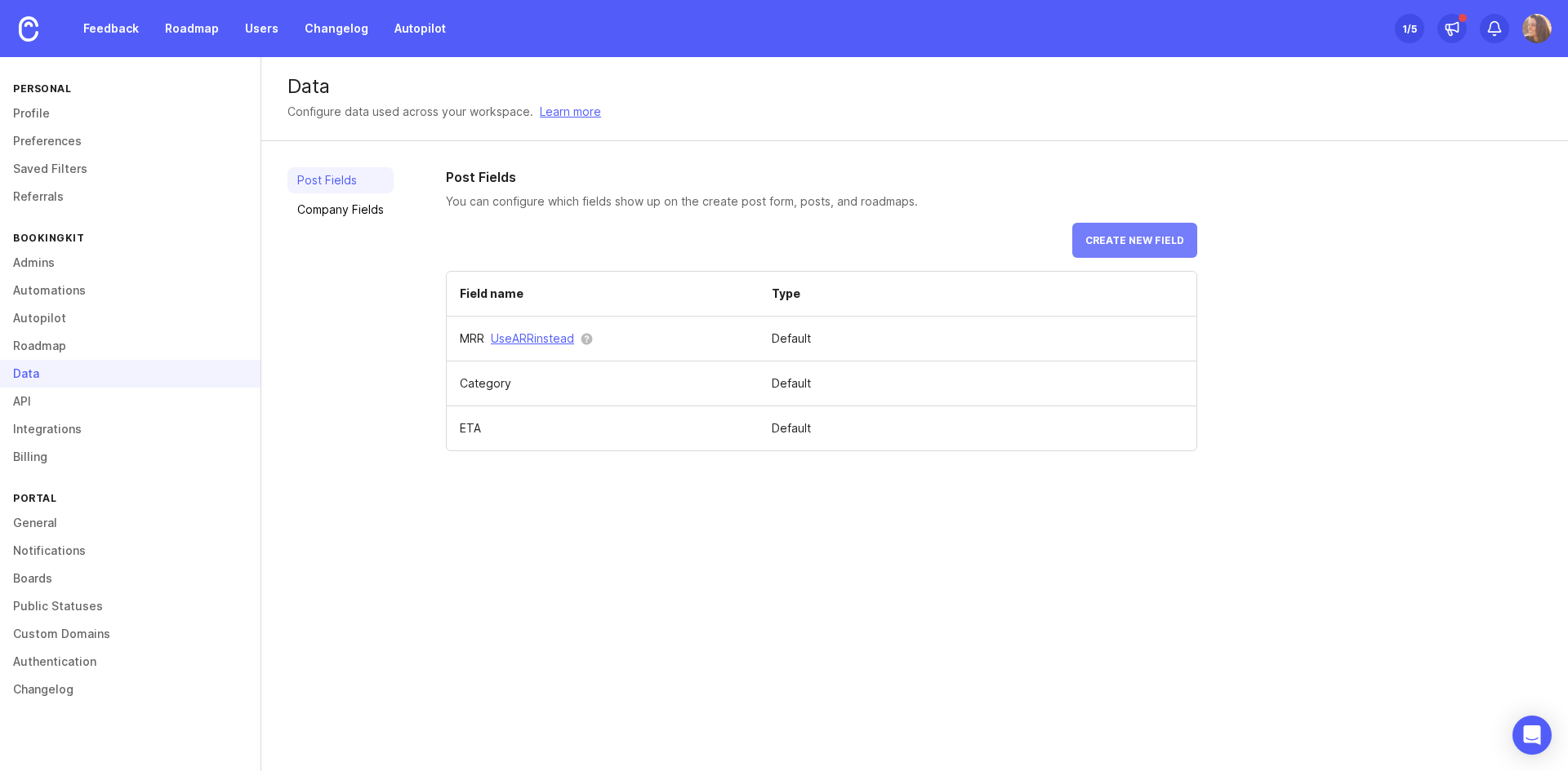
click at [1158, 228] on button "Create new field" at bounding box center [1135, 241] width 125 height 35
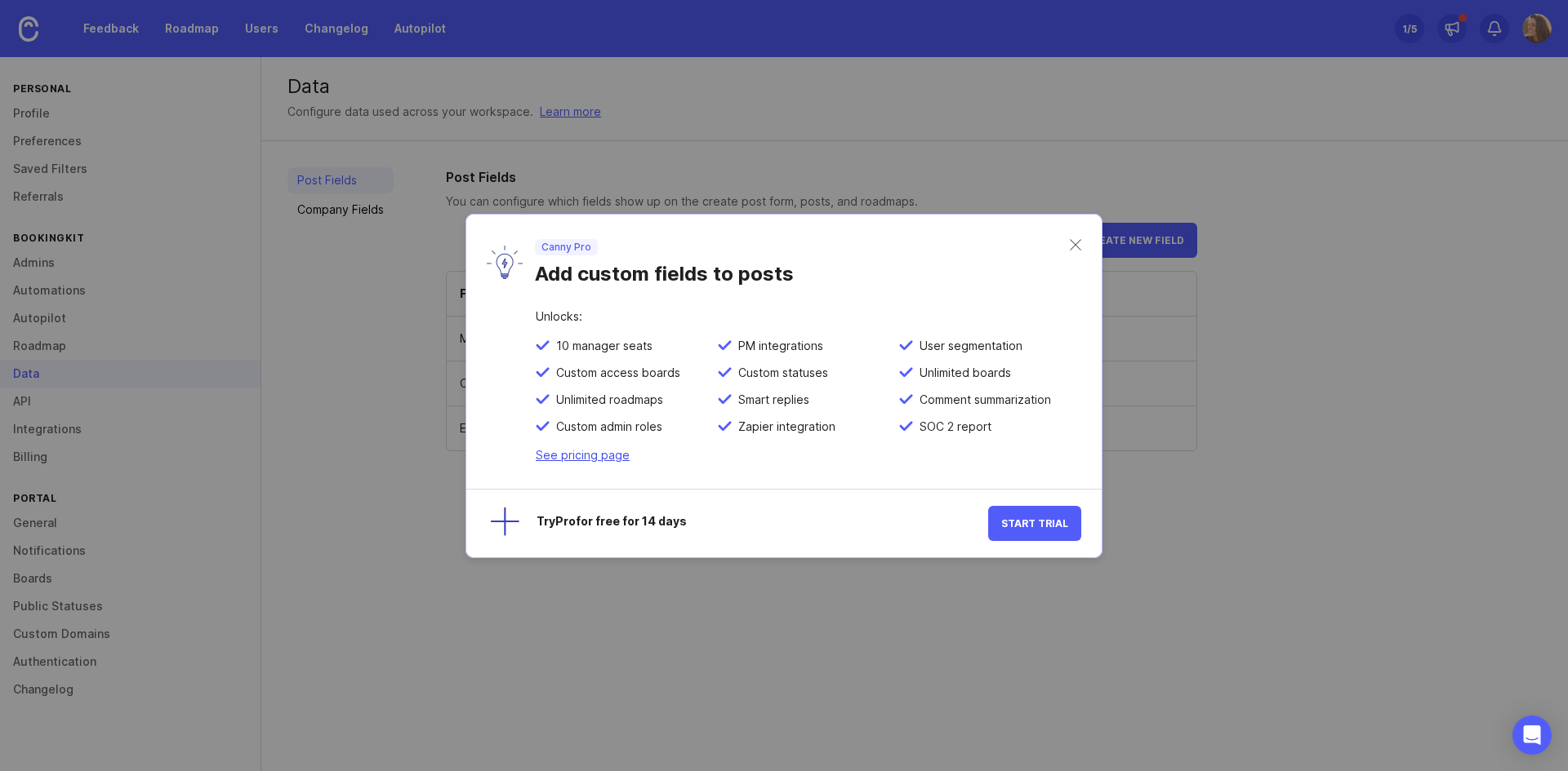
click at [576, 458] on link "See pricing page" at bounding box center [583, 454] width 94 height 14
